Goal: Transaction & Acquisition: Purchase product/service

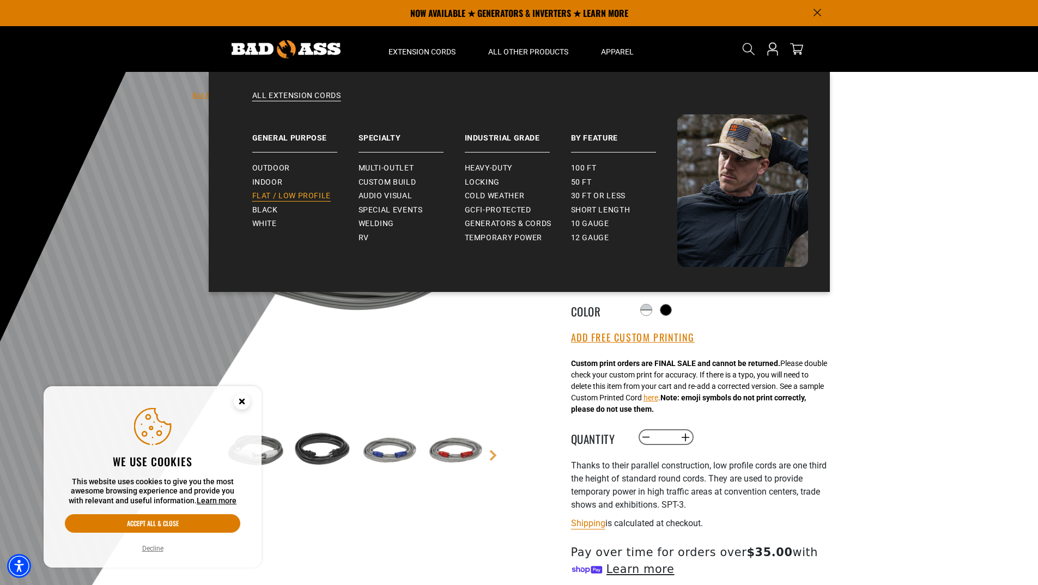
click at [305, 192] on span "Flat / Low Profile" at bounding box center [291, 196] width 79 height 10
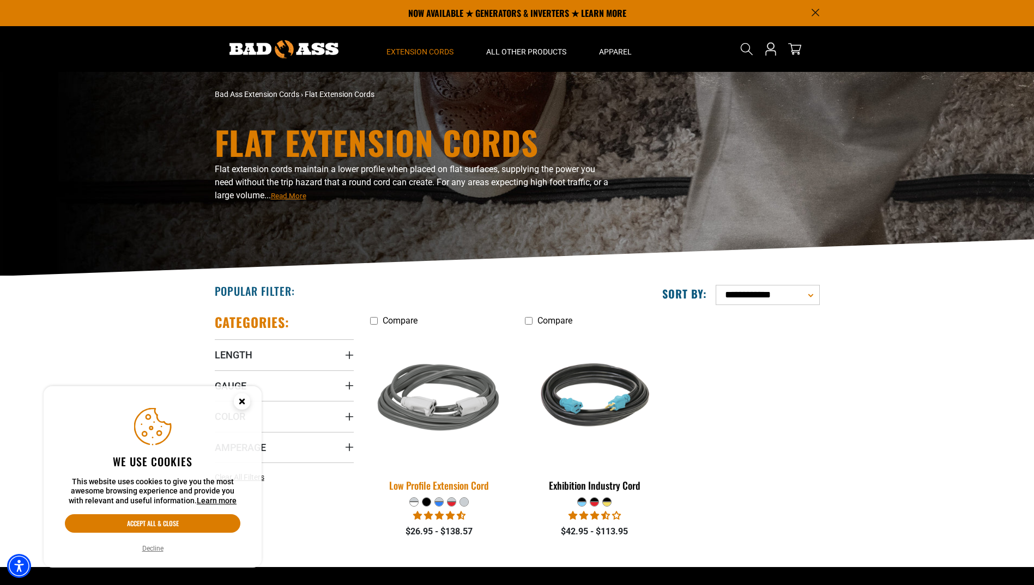
click at [453, 419] on img at bounding box center [439, 399] width 153 height 139
